Goal: Find specific page/section: Find specific page/section

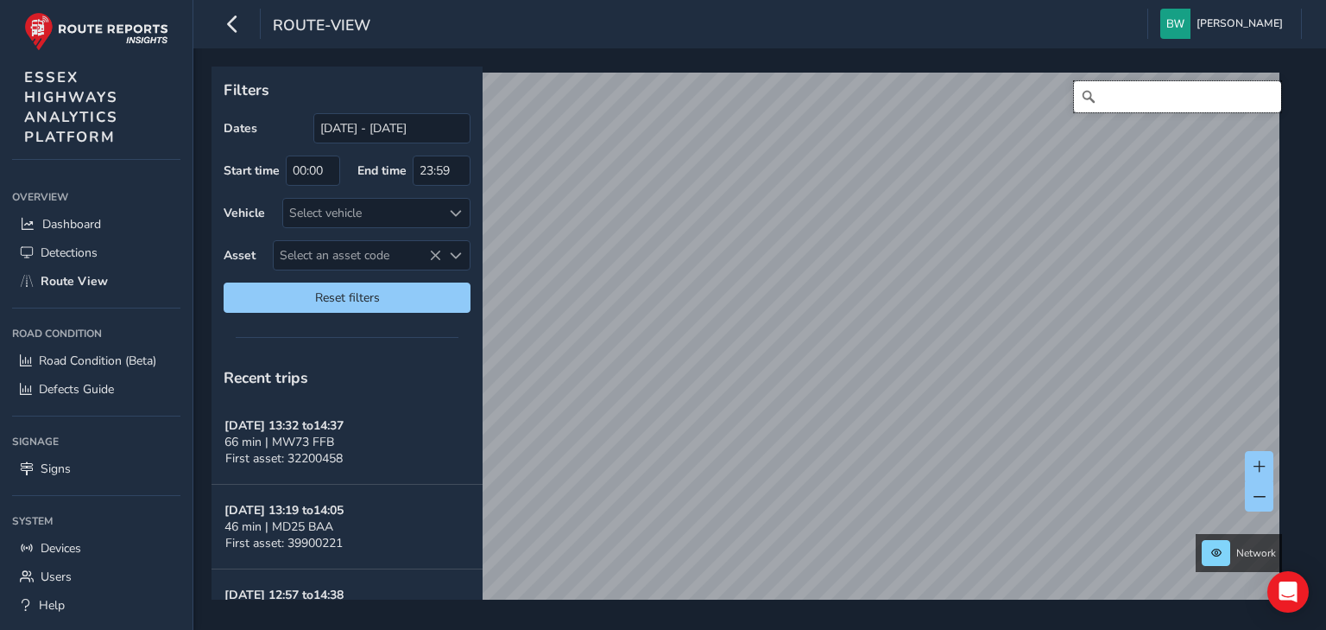
click at [1116, 98] on input "Search" at bounding box center [1177, 96] width 207 height 31
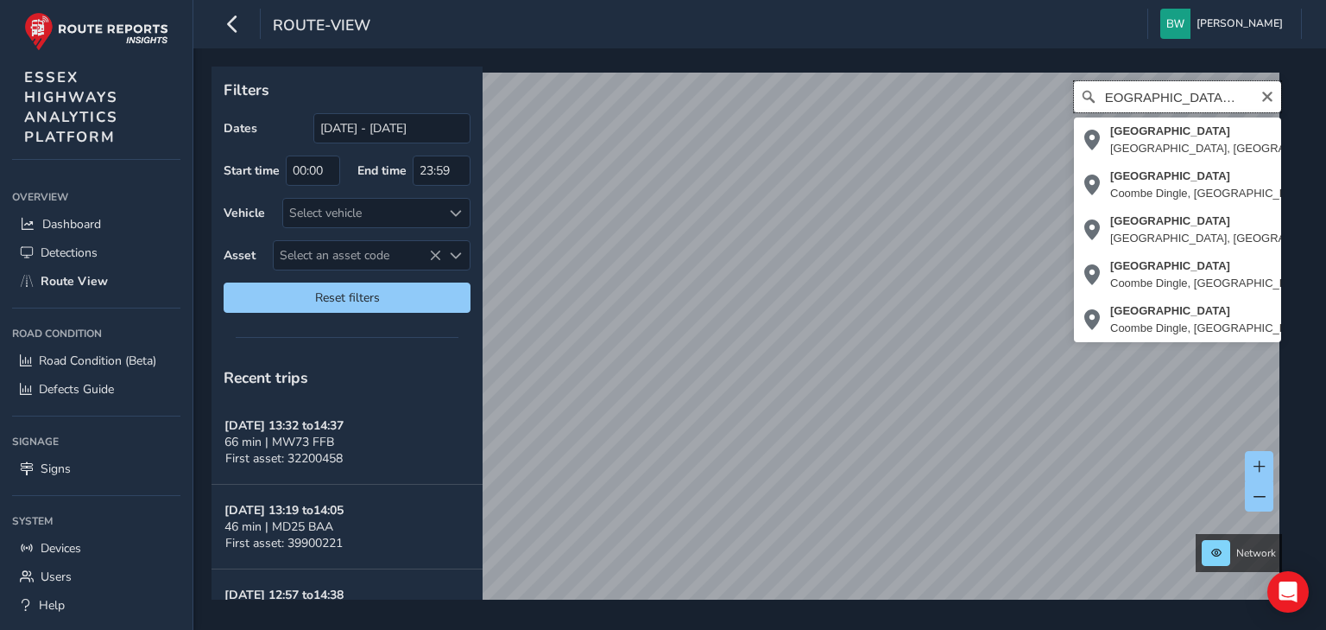
scroll to position [0, 16]
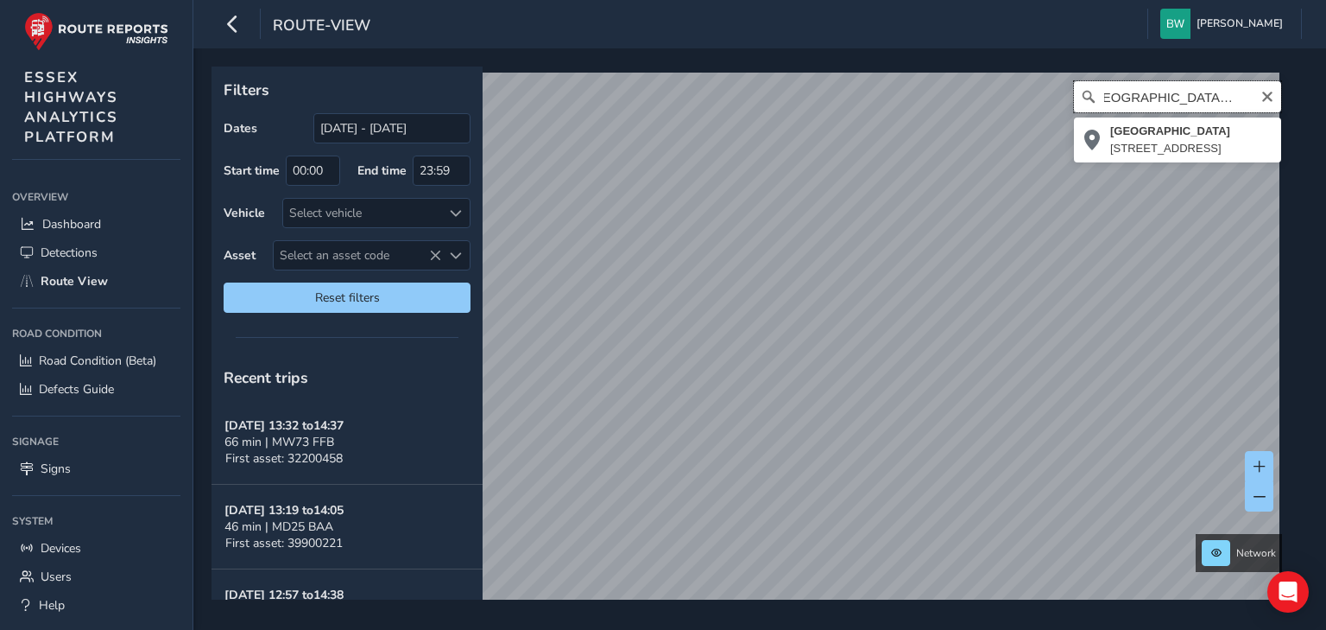
type input "[GEOGRAPHIC_DATA], [GEOGRAPHIC_DATA]"
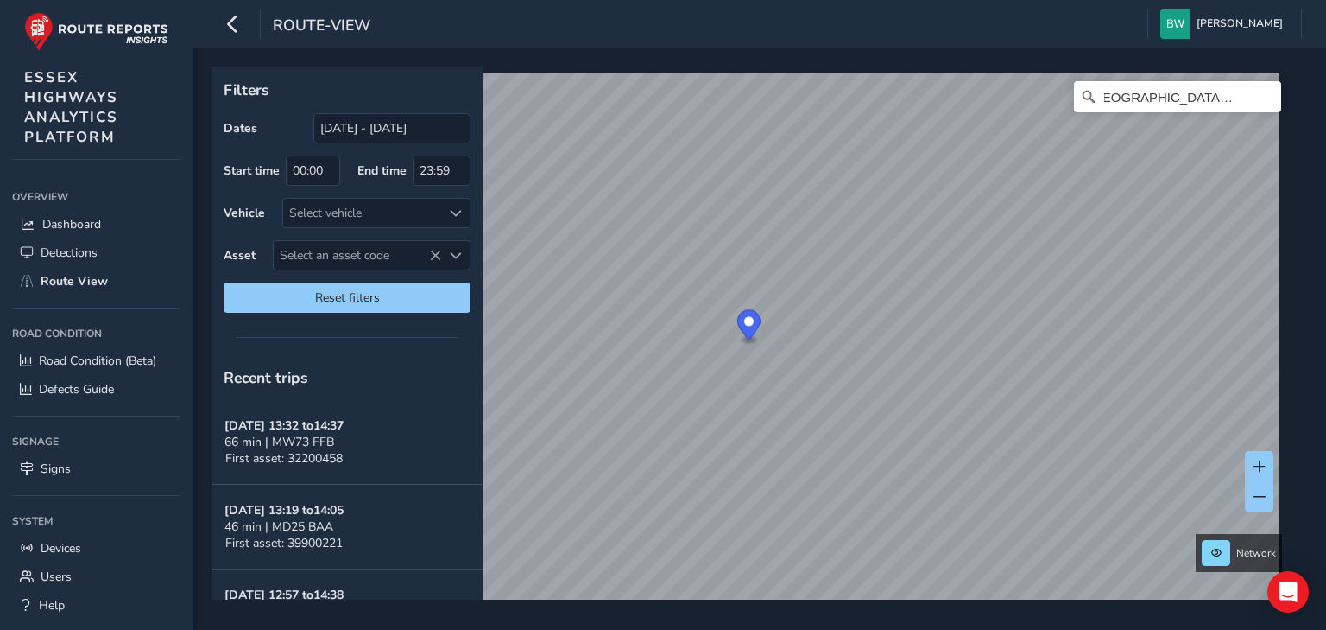
scroll to position [0, 0]
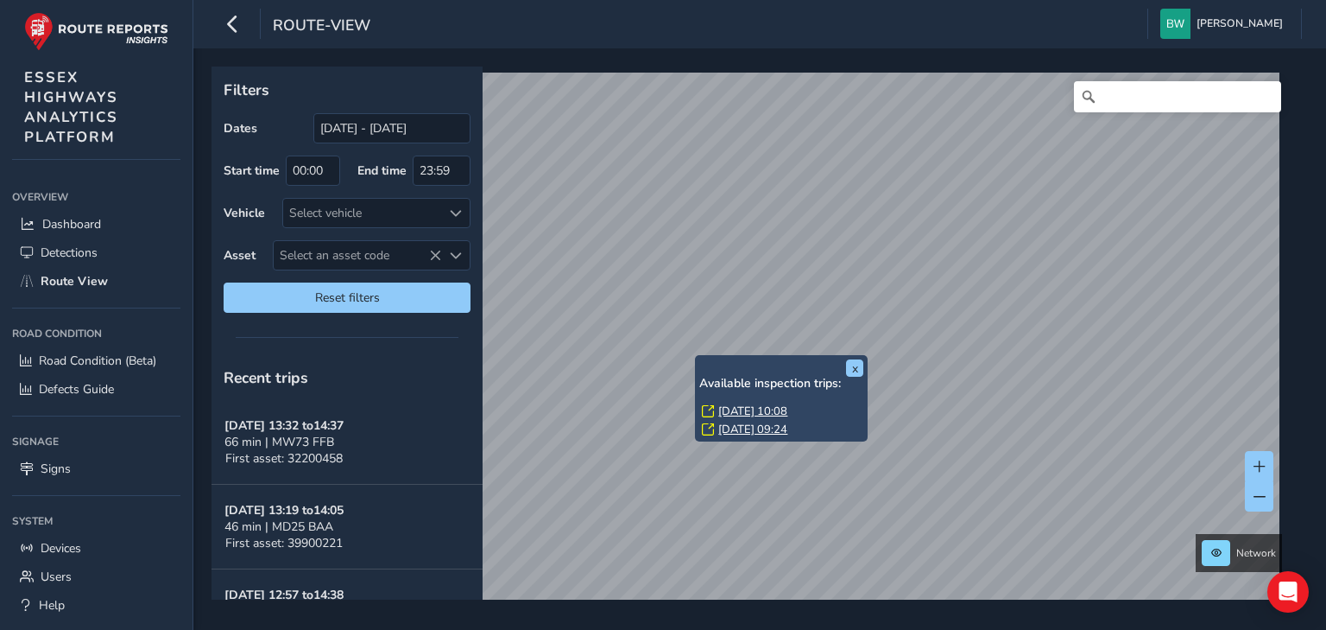
click at [750, 408] on link "[DATE] 10:08" at bounding box center [753, 411] width 69 height 16
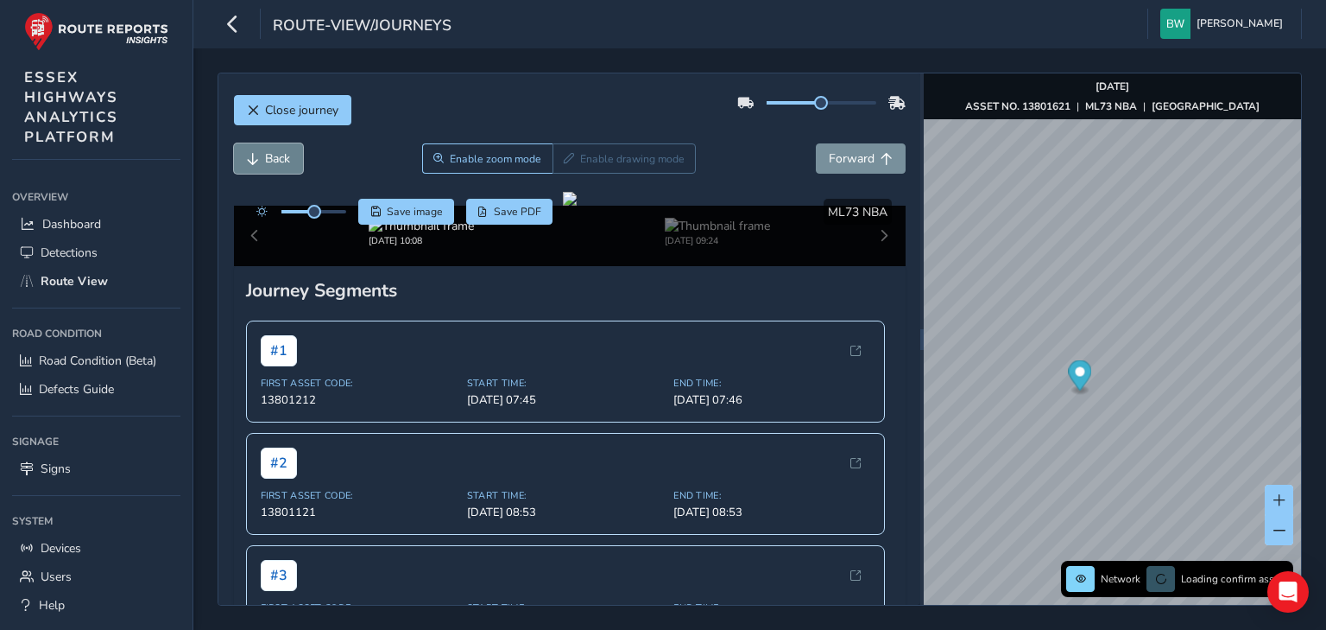
click at [261, 155] on button "Back" at bounding box center [268, 158] width 69 height 30
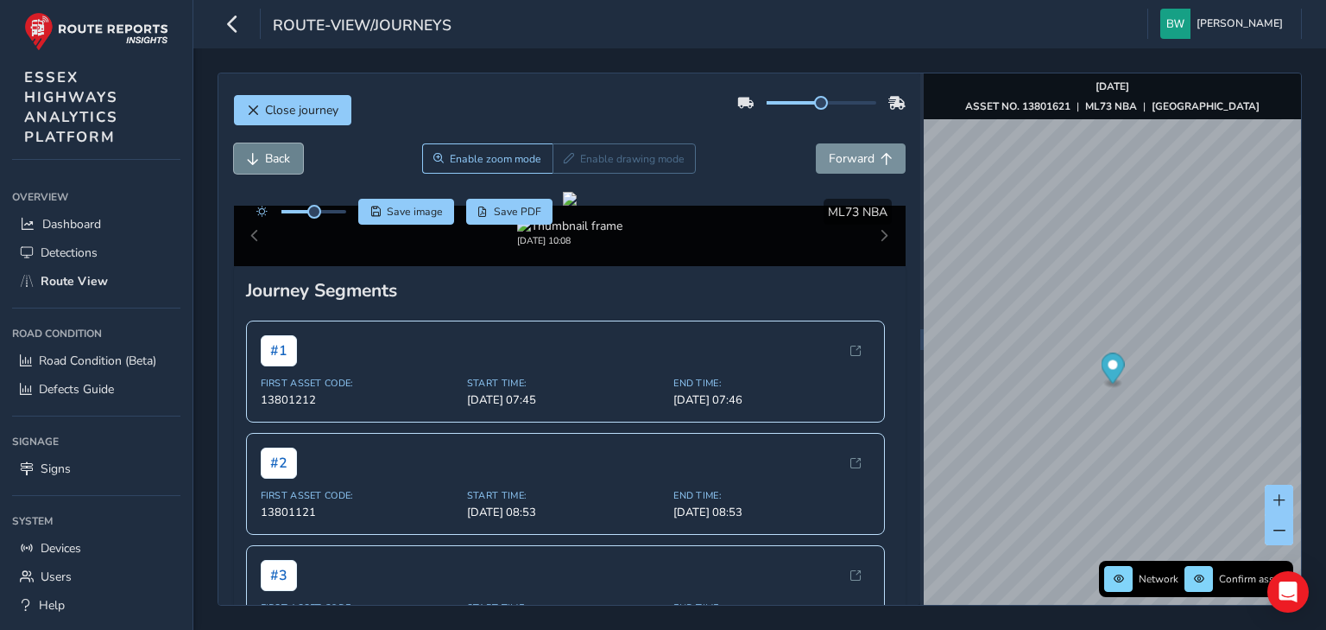
click at [261, 155] on button "Back" at bounding box center [268, 158] width 69 height 30
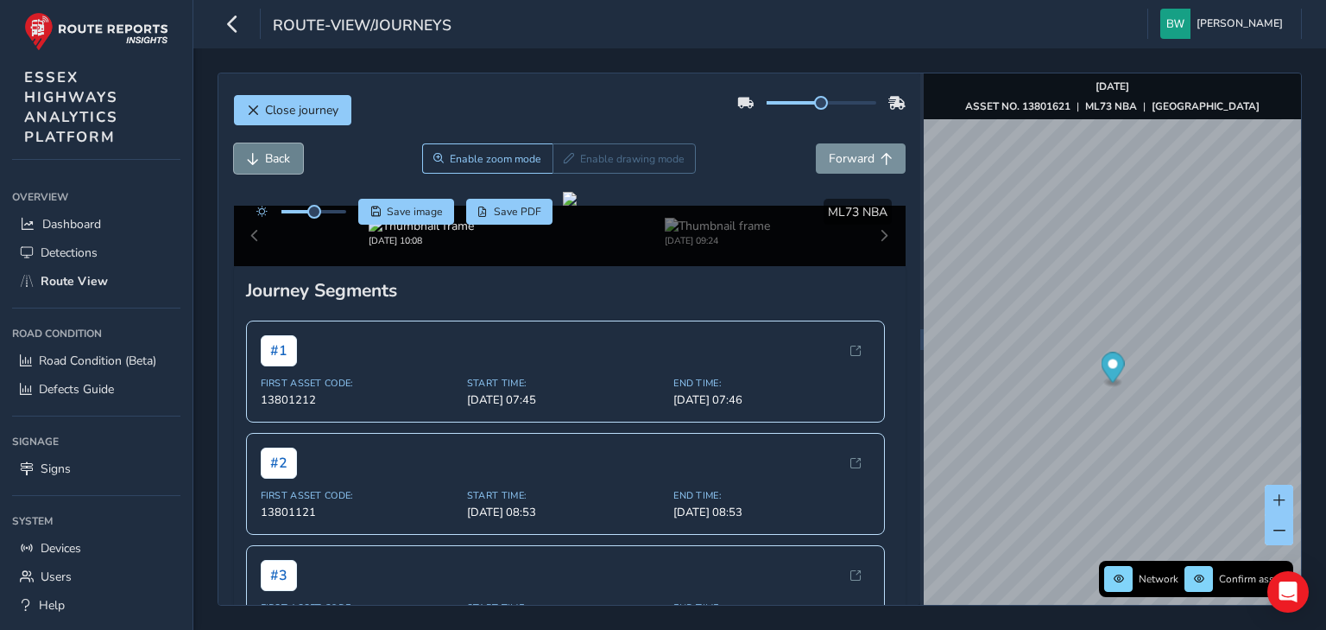
click at [261, 155] on button "Back" at bounding box center [268, 158] width 69 height 30
click at [865, 158] on button "Forward" at bounding box center [861, 158] width 90 height 30
click at [853, 155] on span "Forward" at bounding box center [852, 158] width 46 height 16
